Goal: Obtain resource: Download file/media

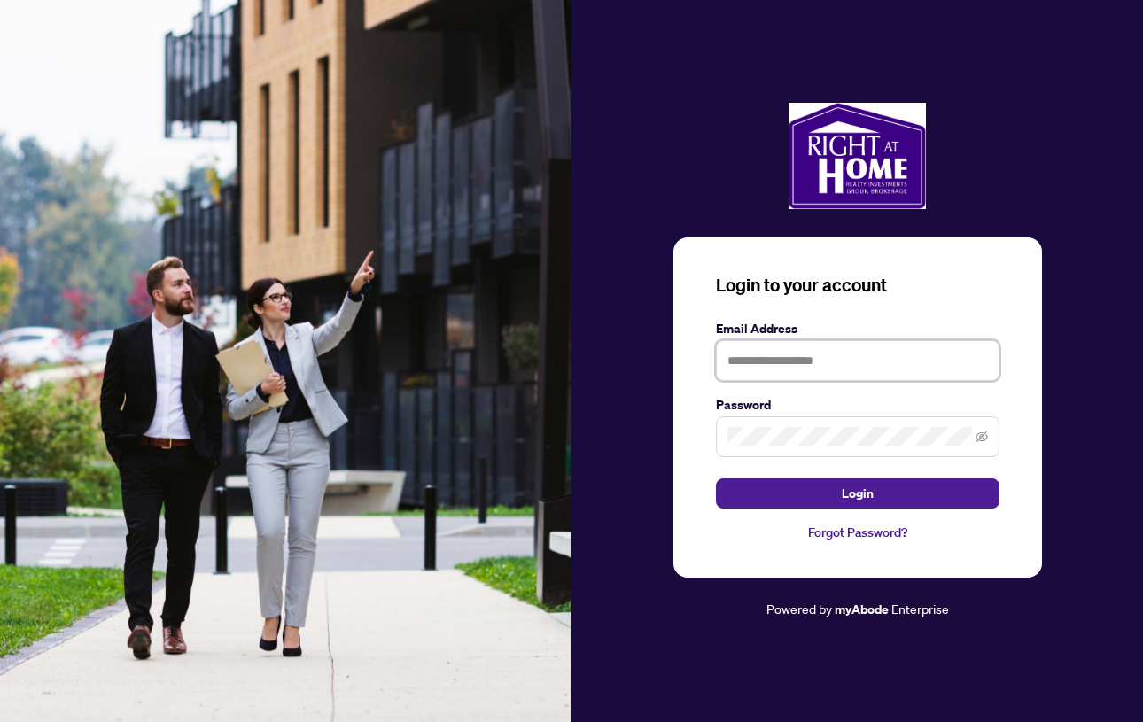
type input "**********"
click at [857, 493] on button "Login" at bounding box center [858, 494] width 284 height 30
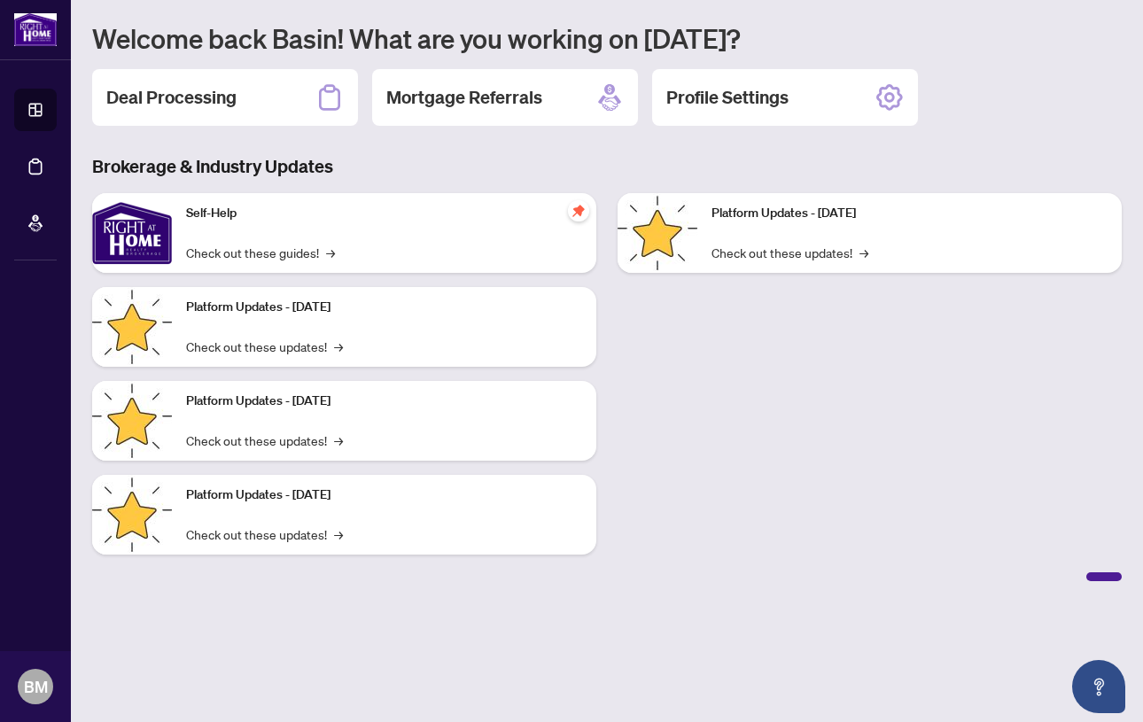
click at [202, 96] on h2 "Deal Processing" at bounding box center [171, 97] width 130 height 25
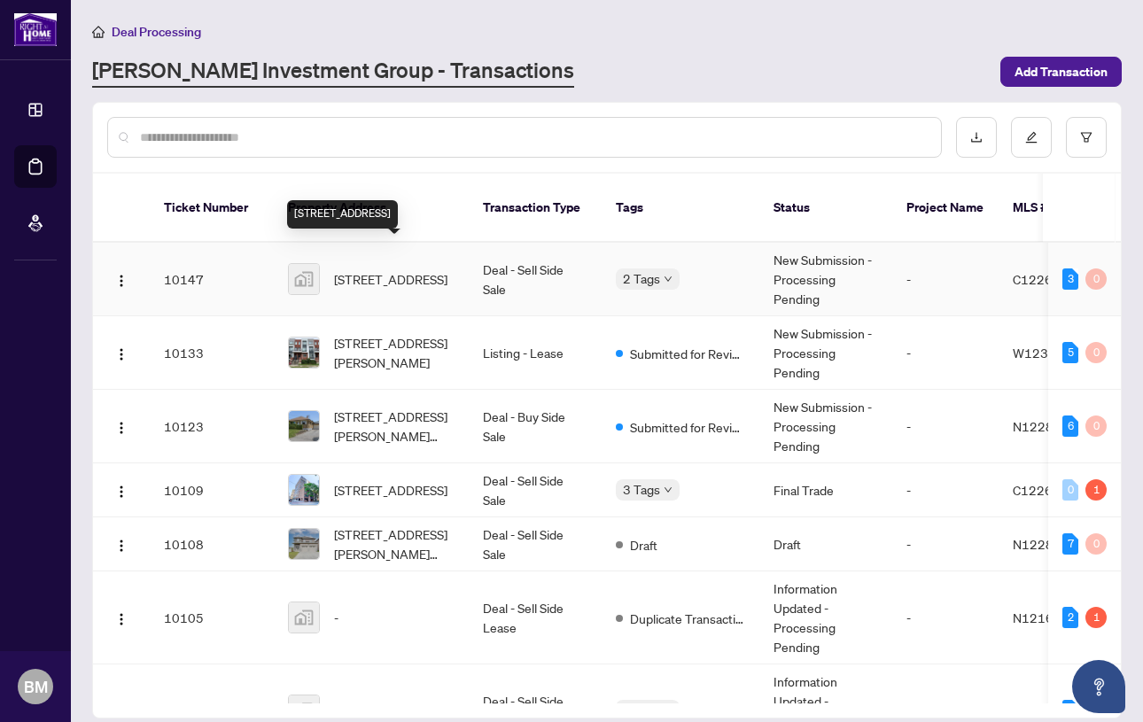
click at [381, 269] on span "[STREET_ADDRESS]" at bounding box center [390, 278] width 113 height 19
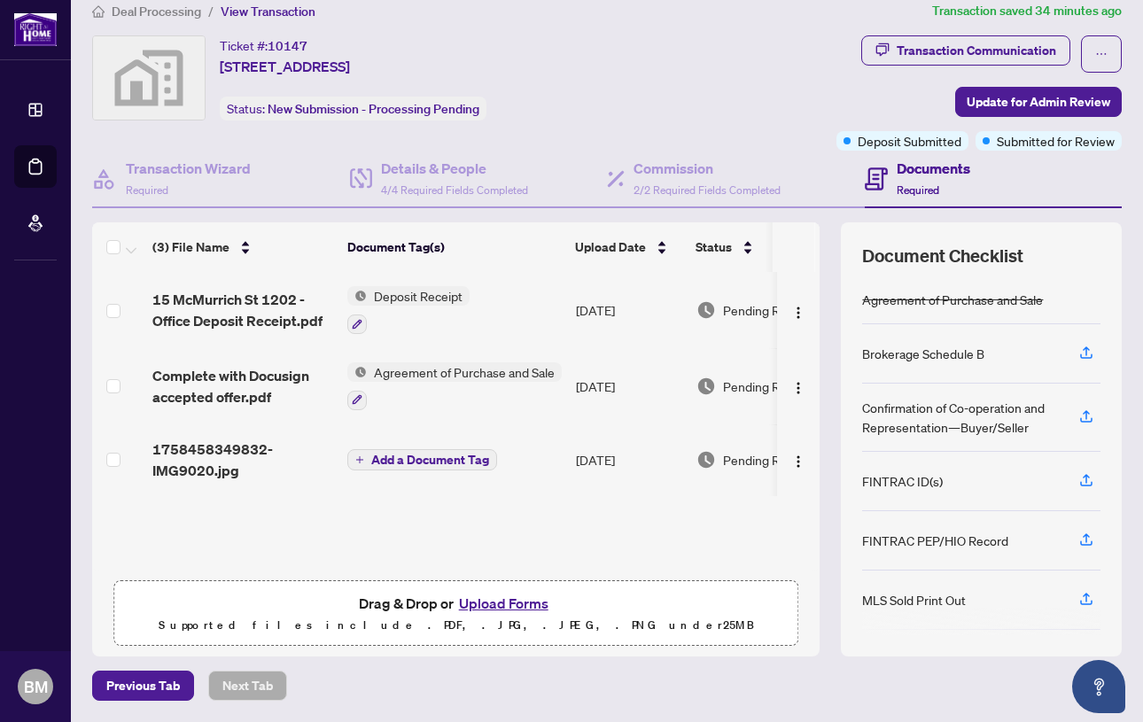
scroll to position [19, 0]
click at [408, 294] on span "Deposit Receipt" at bounding box center [418, 296] width 103 height 19
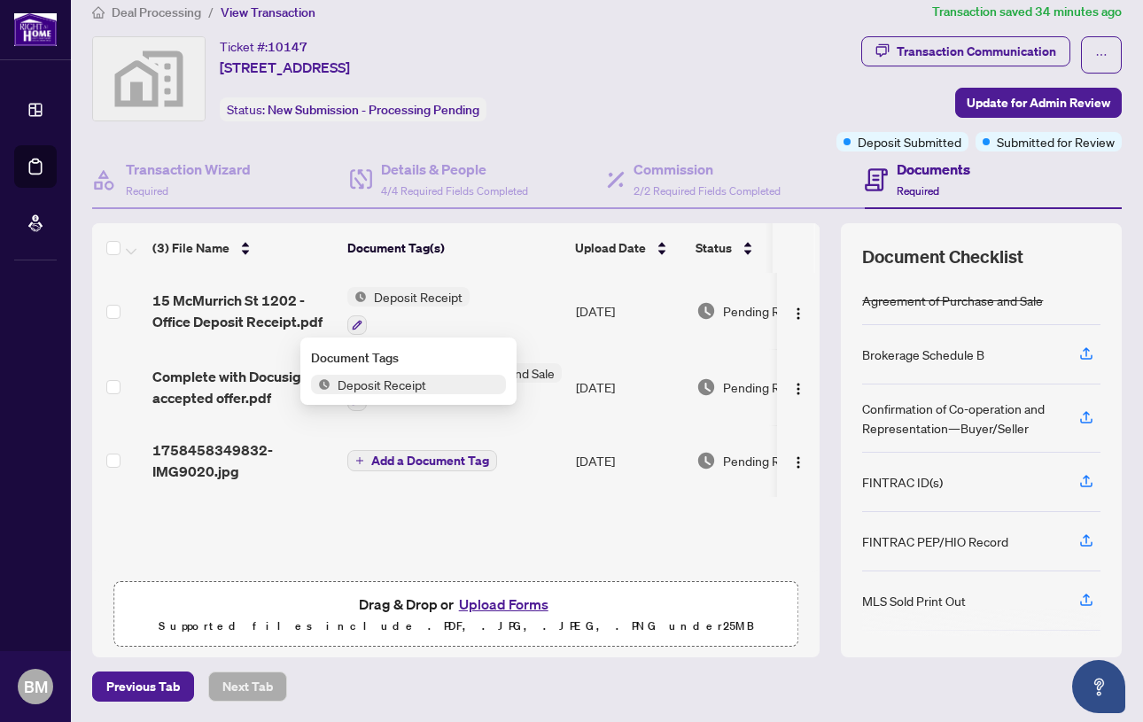
click at [501, 300] on td "Deposit Receipt" at bounding box center [454, 311] width 229 height 76
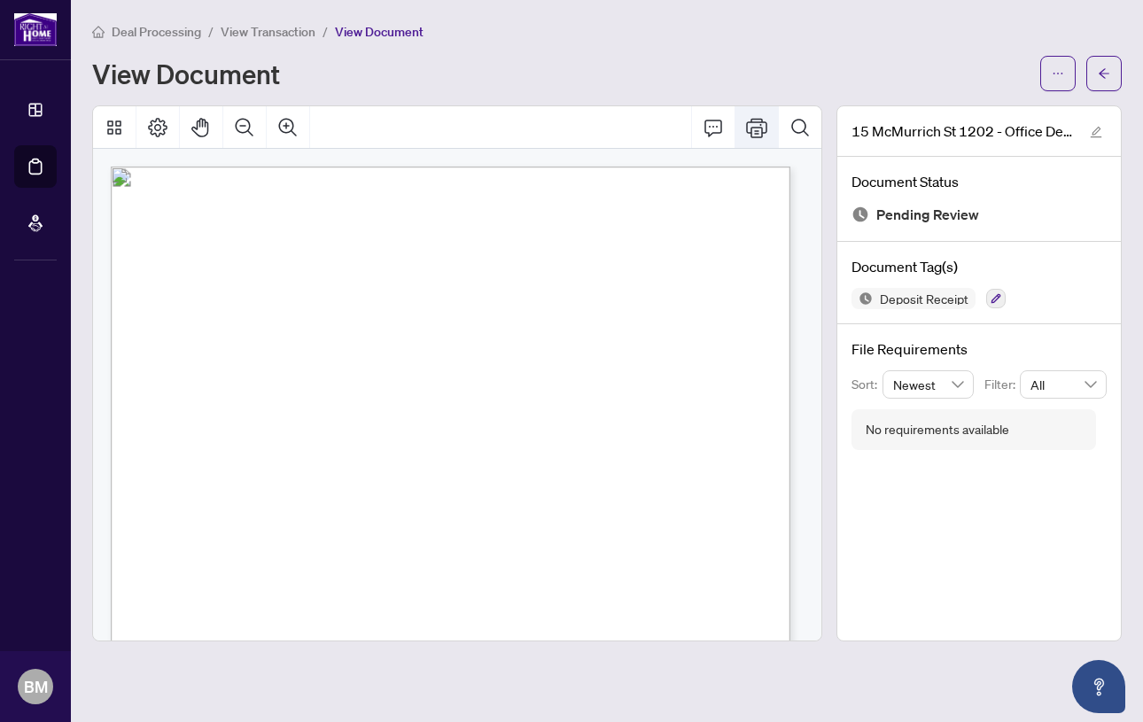
click at [755, 120] on icon "Print" at bounding box center [756, 127] width 21 height 21
